Goal: Task Accomplishment & Management: Manage account settings

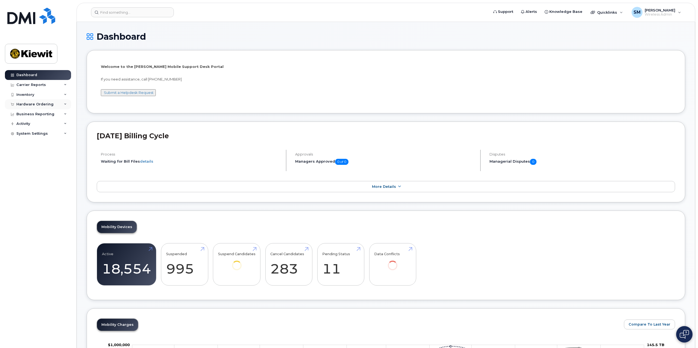
click at [63, 104] on div "Hardware Ordering" at bounding box center [38, 104] width 66 height 10
click at [61, 134] on div "Business Reporting" at bounding box center [38, 135] width 66 height 10
click at [61, 133] on div "Business Reporting" at bounding box center [38, 135] width 66 height 10
click at [64, 153] on div "System Settings" at bounding box center [38, 155] width 66 height 10
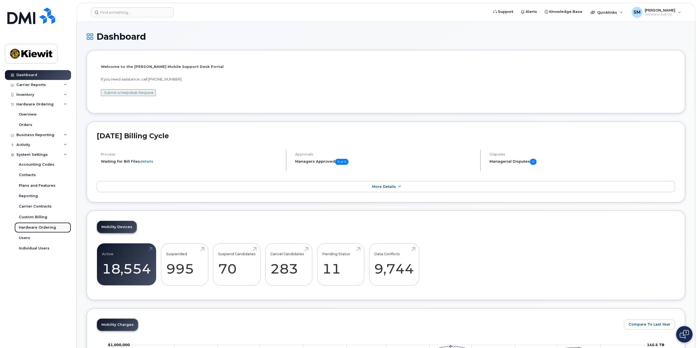
click at [45, 226] on div "Hardware Ordering" at bounding box center [37, 227] width 37 height 5
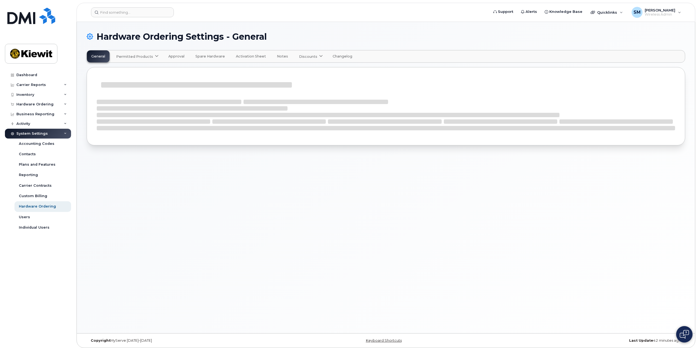
select select "admins"
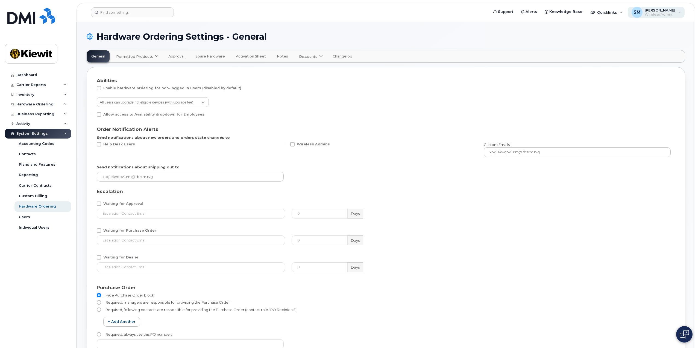
click at [683, 10] on div "SM [PERSON_NAME] Wireless Admin" at bounding box center [656, 12] width 57 height 11
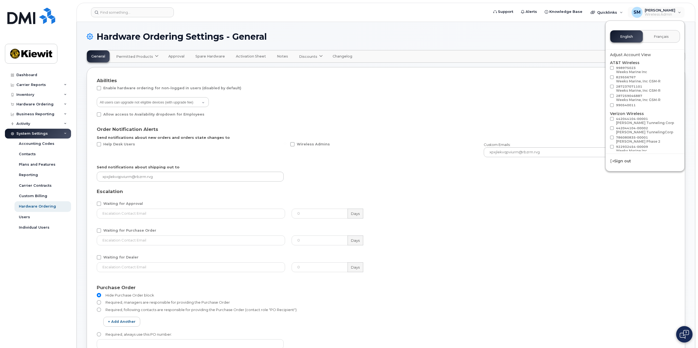
click at [318, 106] on div "All users can upgrade not eligible devices (with upgrade fee) Only Admins can u…" at bounding box center [384, 102] width 574 height 11
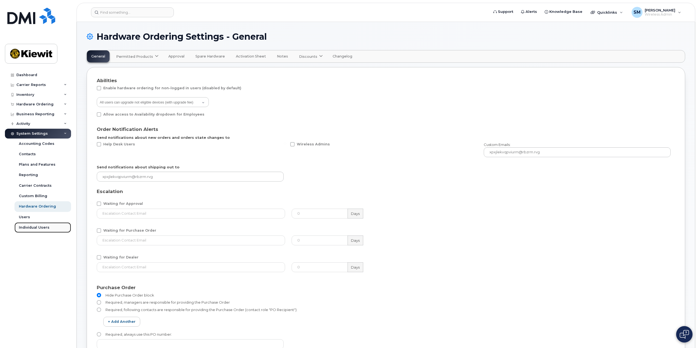
click at [25, 227] on div "Individual Users" at bounding box center [34, 227] width 31 height 5
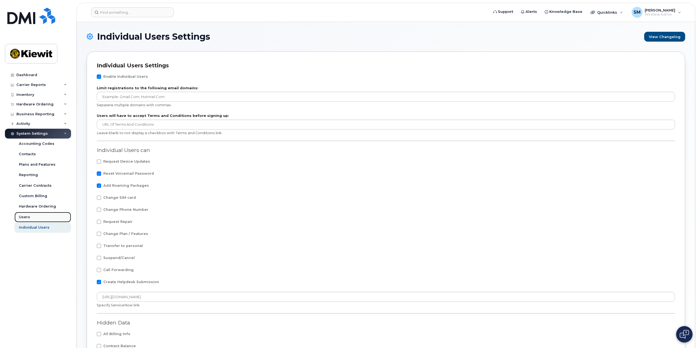
click at [28, 216] on div "Users" at bounding box center [24, 216] width 11 height 5
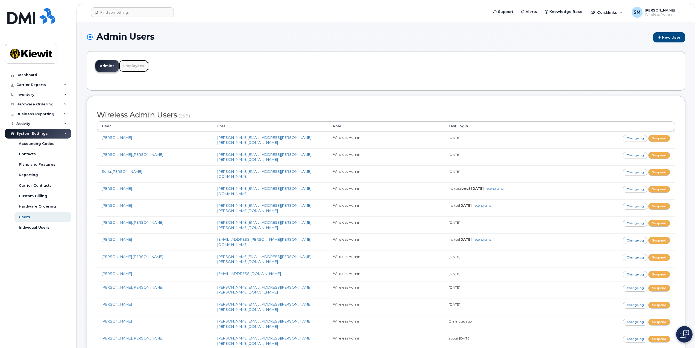
click at [134, 67] on link "Employees" at bounding box center [134, 66] width 30 height 12
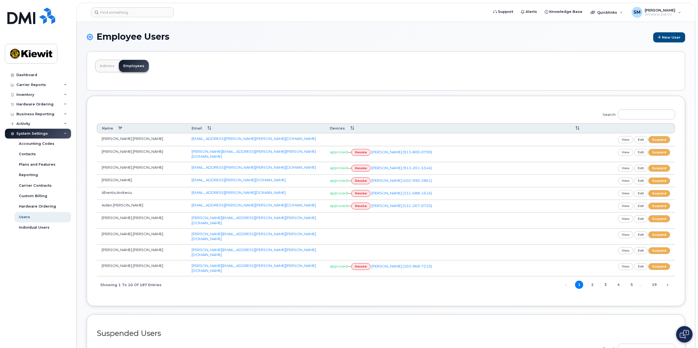
click at [306, 27] on div "Employee Users New User Admins Employees Search: Name Email Devices Abdul.Fejle…" at bounding box center [386, 226] width 618 height 409
click at [65, 103] on icon at bounding box center [65, 104] width 3 height 3
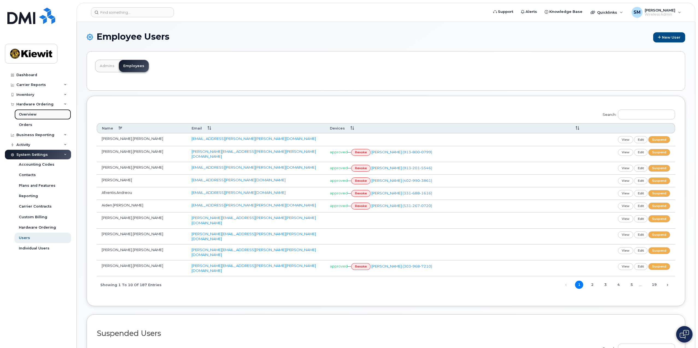
click at [31, 114] on div "Overview" at bounding box center [28, 114] width 18 height 5
